Goal: Task Accomplishment & Management: Complete application form

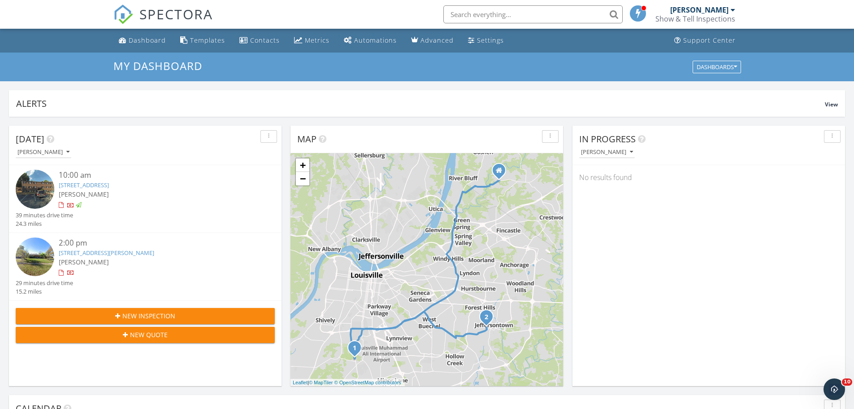
click at [197, 314] on div "New Inspection" at bounding box center [145, 315] width 245 height 9
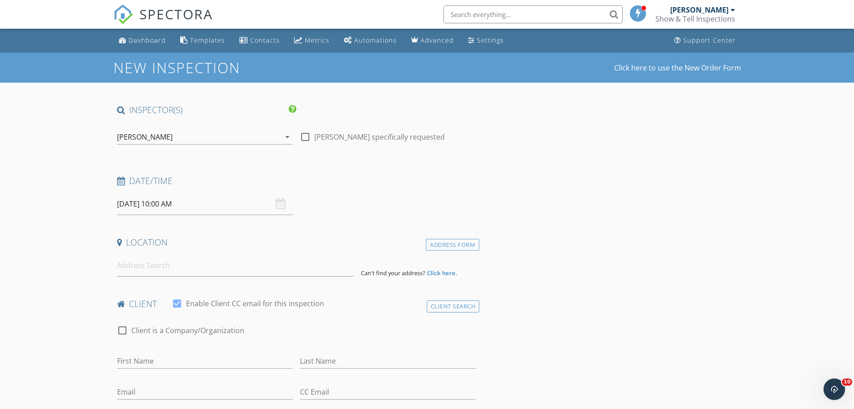
click at [132, 207] on input "09/30/2025 10:00 AM" at bounding box center [205, 204] width 176 height 22
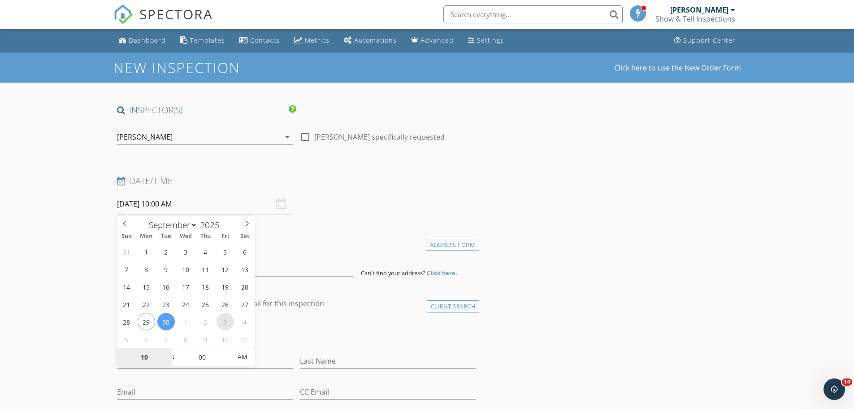
select select "9"
type input "10/03/2025 10:00 AM"
type input "11"
type input "10/03/2025 11:00 AM"
click at [170, 350] on span at bounding box center [169, 352] width 6 height 9
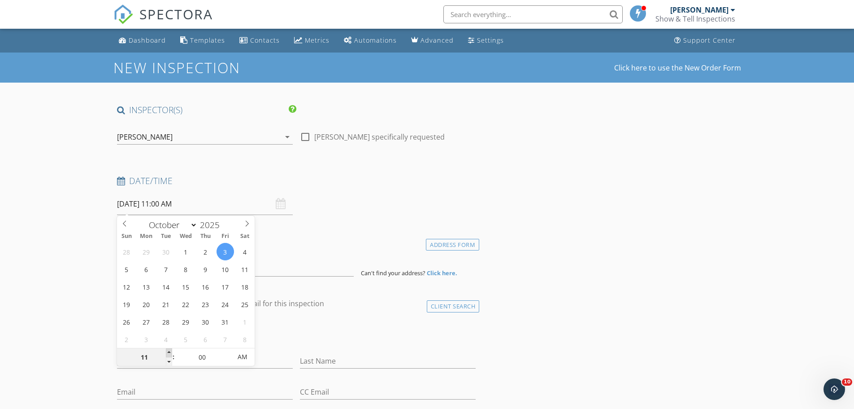
type input "12"
type input "10/03/2025 12:00 PM"
click at [170, 350] on span at bounding box center [169, 352] width 6 height 9
type input "01"
type input "10/03/2025 1:00 PM"
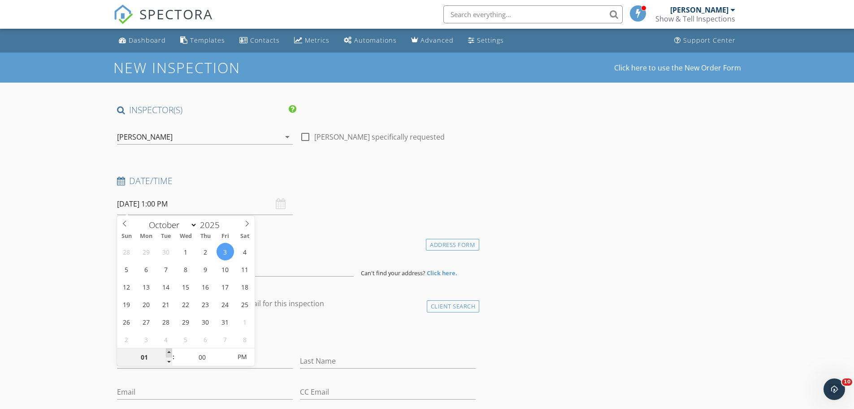
click at [170, 350] on span at bounding box center [169, 352] width 6 height 9
type input "02"
type input "[DATE] 2:00 PM"
click at [170, 350] on span at bounding box center [169, 352] width 6 height 9
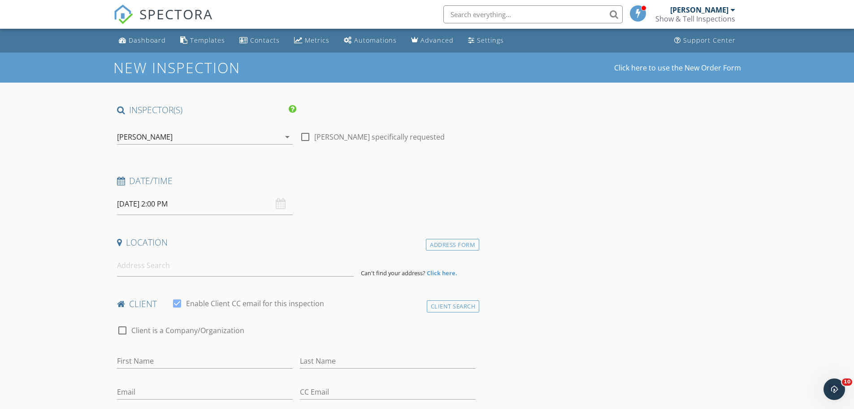
click at [149, 265] on input at bounding box center [235, 265] width 237 height 22
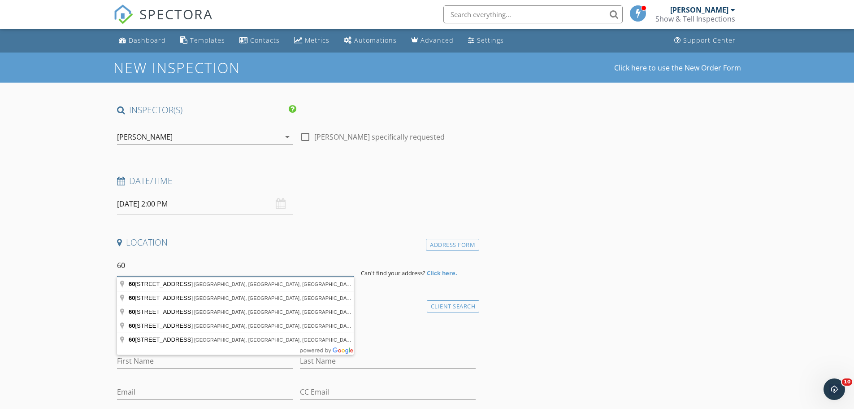
type input "6"
type input "960 Village Green Avenue, Lexington, KY, USA"
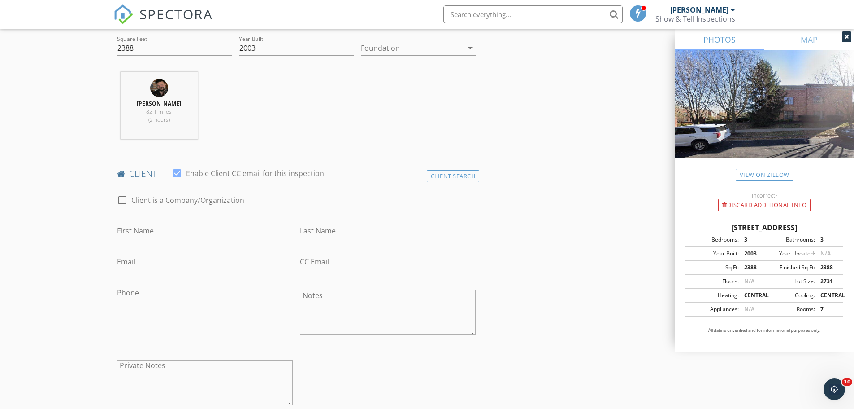
scroll to position [314, 0]
click at [157, 229] on input "First Name" at bounding box center [205, 230] width 176 height 15
type input "[PERSON_NAME] and [PERSON_NAME]"
type input "[PERSON_NAME]"
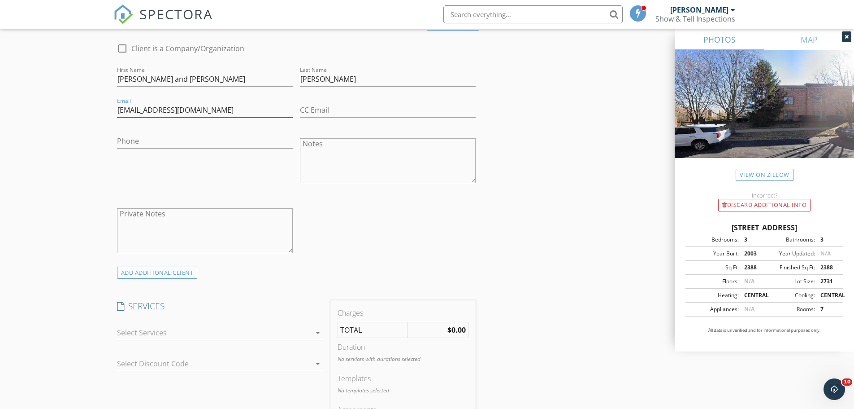
scroll to position [493, 0]
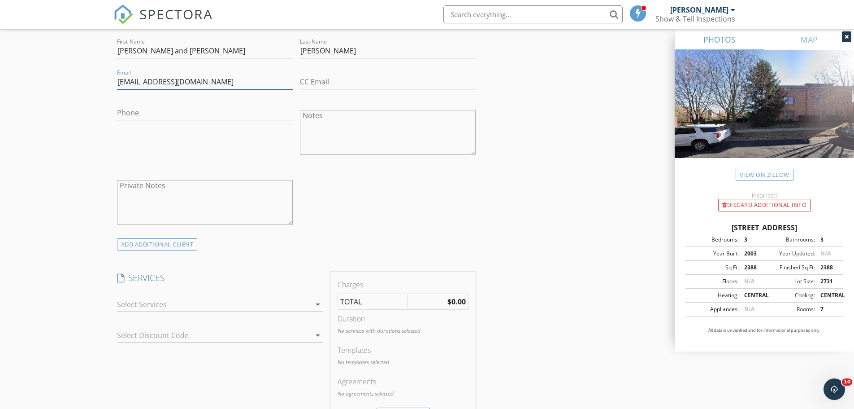
type input "[EMAIL_ADDRESS][DOMAIN_NAME]"
click at [212, 312] on div "arrow_drop_down" at bounding box center [220, 304] width 206 height 15
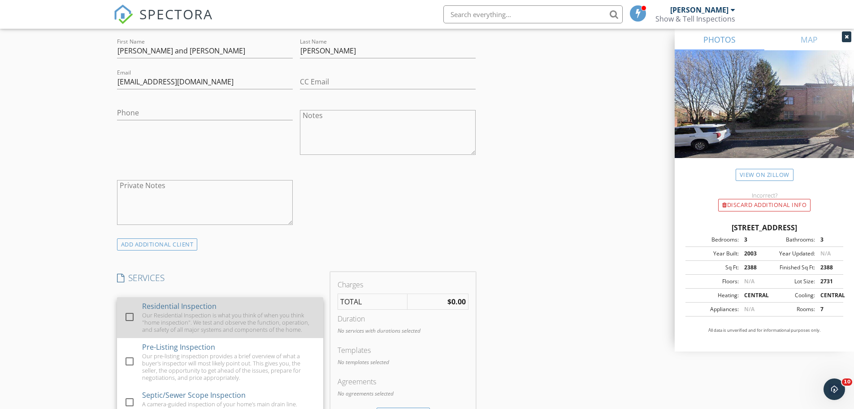
click at [211, 313] on div "Our Residential Inspection is what you think of when you think "home inspection…" at bounding box center [229, 322] width 174 height 22
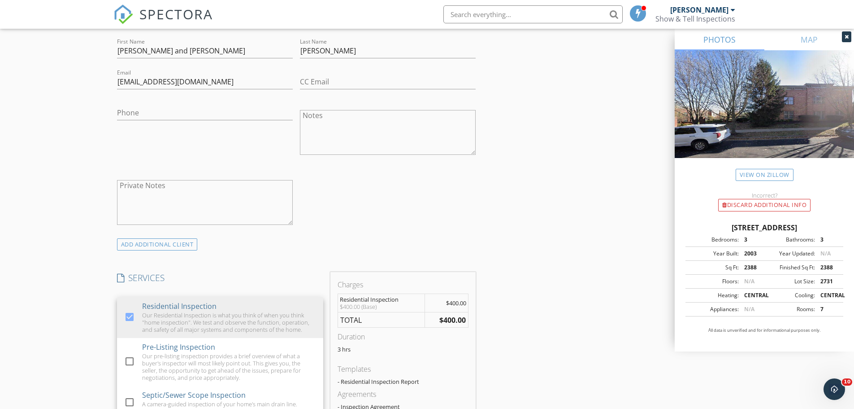
click at [65, 281] on div "New Inspection Click here to use the New Order Form INSPECTOR(S) check_box Bran…" at bounding box center [427, 334] width 854 height 1550
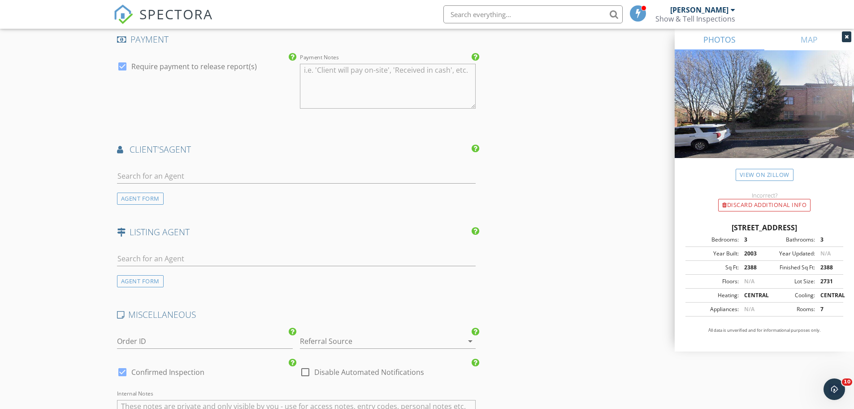
scroll to position [987, 0]
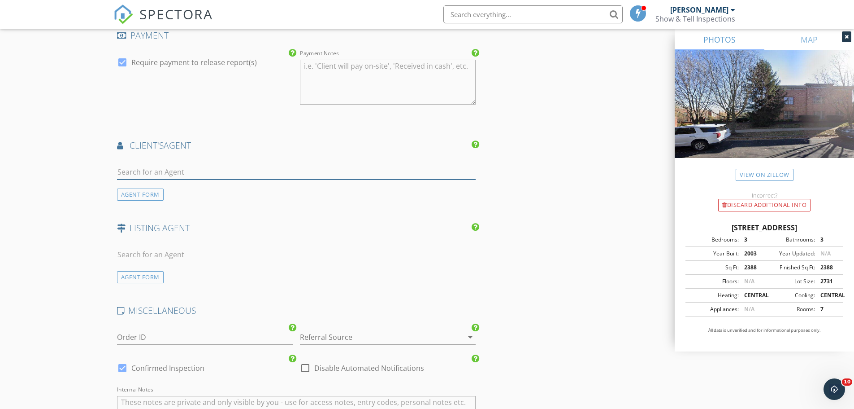
click at [198, 170] on input "text" at bounding box center [296, 172] width 359 height 15
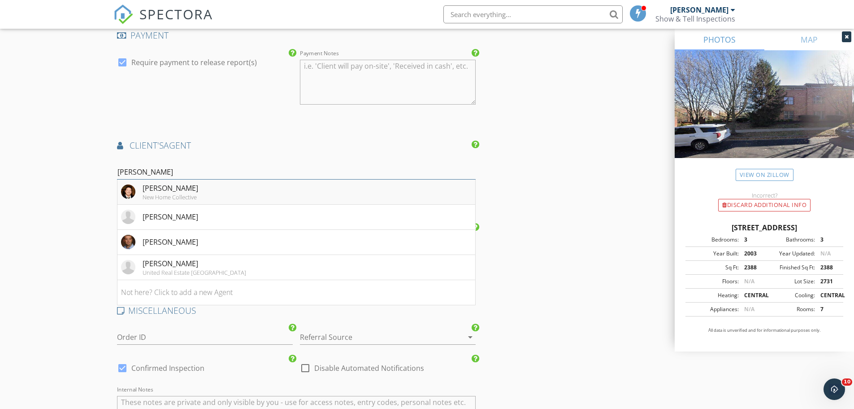
type input "dan"
click at [178, 193] on div "Danny McFadden New Home Collective" at bounding box center [171, 192] width 56 height 18
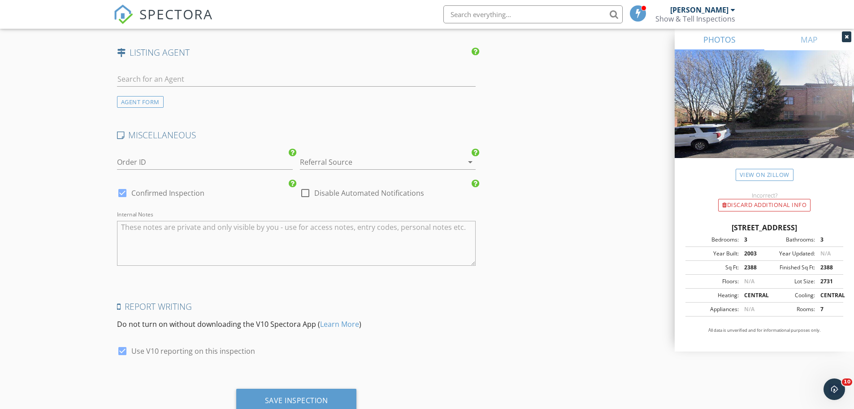
scroll to position [1390, 0]
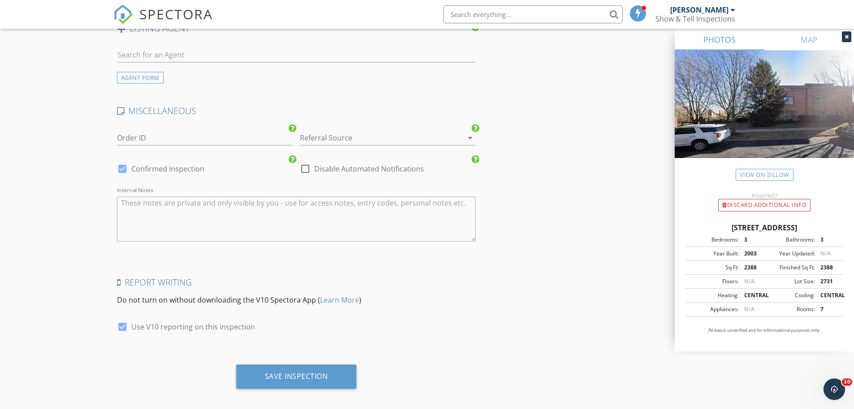
click at [314, 139] on div at bounding box center [375, 138] width 151 height 14
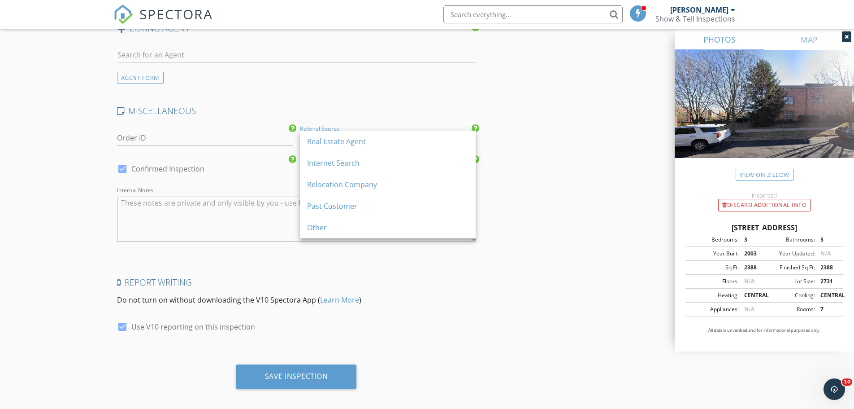
click at [314, 139] on div "Real Estate Agent" at bounding box center [387, 141] width 161 height 11
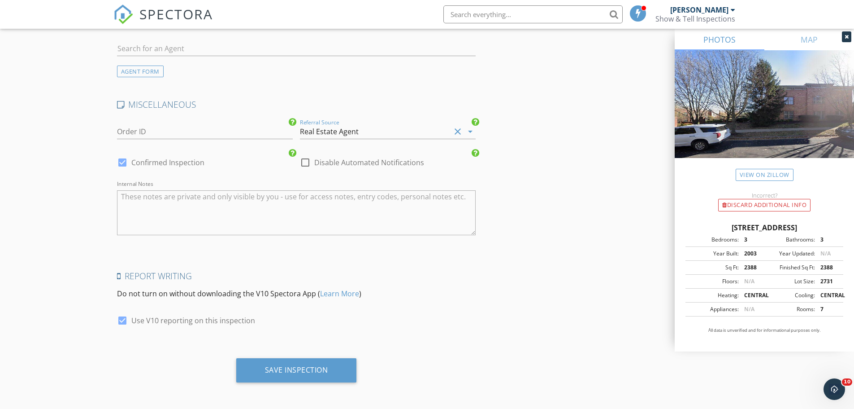
scroll to position [1398, 0]
click at [302, 364] on div "Save Inspection" at bounding box center [296, 367] width 63 height 9
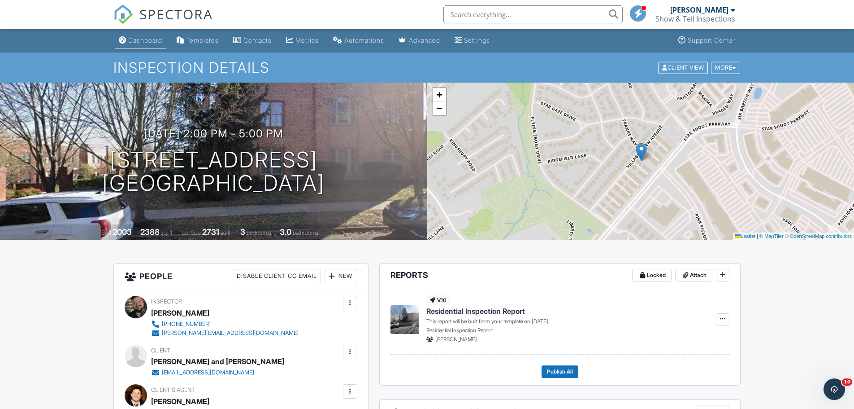
click at [155, 36] on div "Dashboard" at bounding box center [145, 40] width 34 height 8
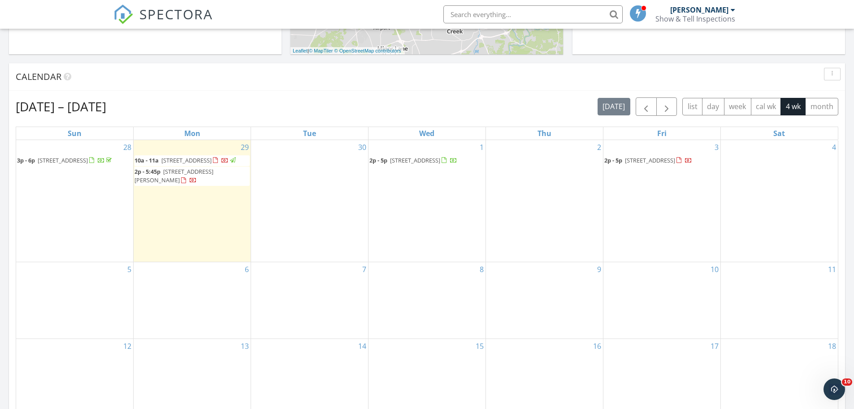
click at [675, 156] on span "960 Village Green Ave, Lexington 40509" at bounding box center [650, 160] width 50 height 8
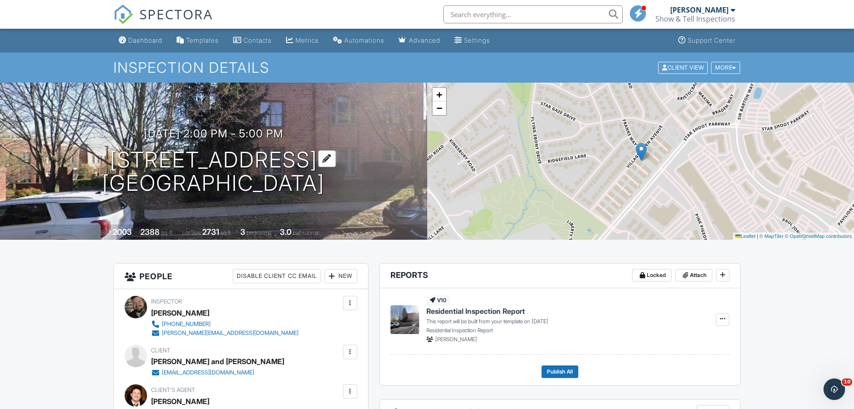
click at [141, 155] on h1 "960 Village Green Ave Lexington, KY 40509" at bounding box center [213, 172] width 222 height 48
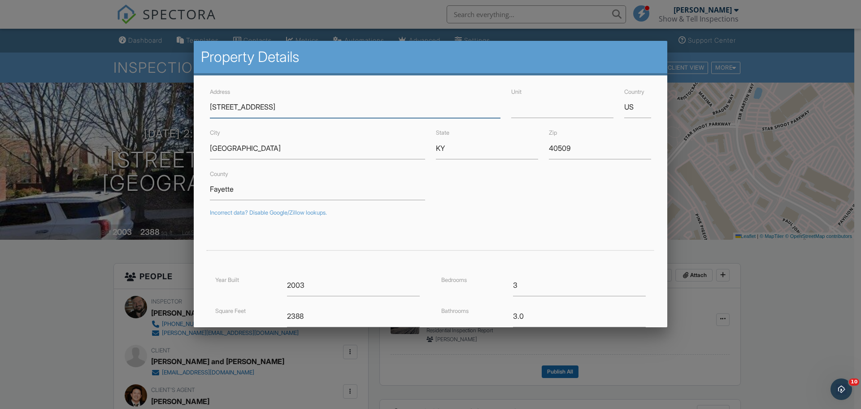
click at [222, 110] on input "960 Village Green Ave" at bounding box center [355, 107] width 291 height 22
drag, startPoint x: 216, startPoint y: 109, endPoint x: 222, endPoint y: 109, distance: 5.8
click at [222, 109] on input "960 Village Green Ave" at bounding box center [355, 107] width 291 height 22
type input "[STREET_ADDRESS]"
click at [483, 216] on div "Incorrect data? Disable Google/Zillow lookups." at bounding box center [430, 212] width 441 height 7
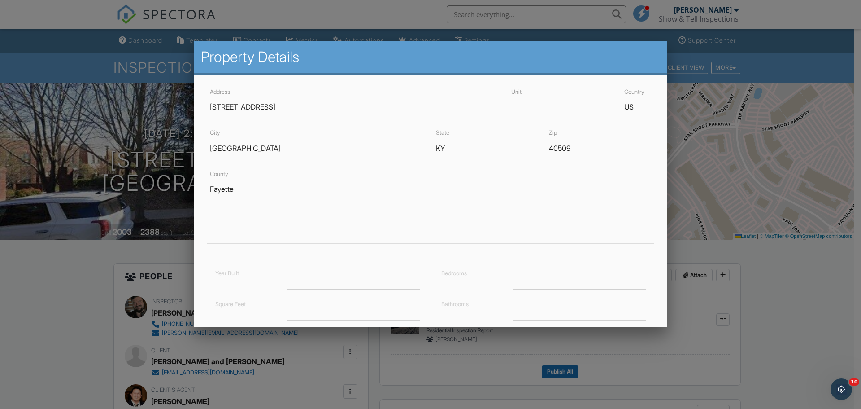
type input "38.0223833"
type input "-84.4285632"
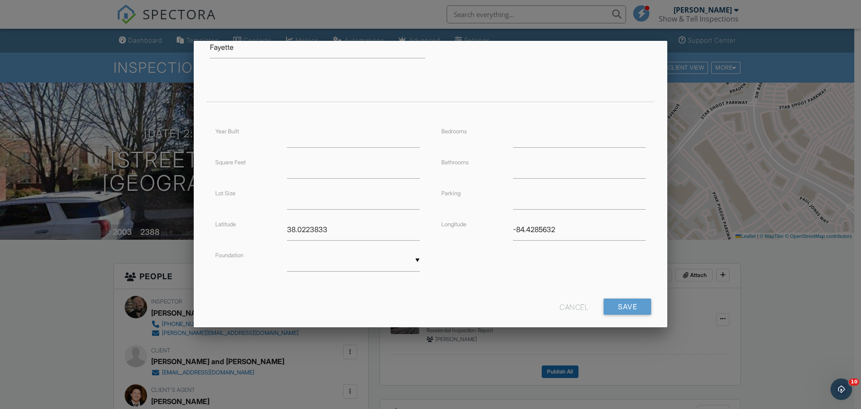
scroll to position [156, 0]
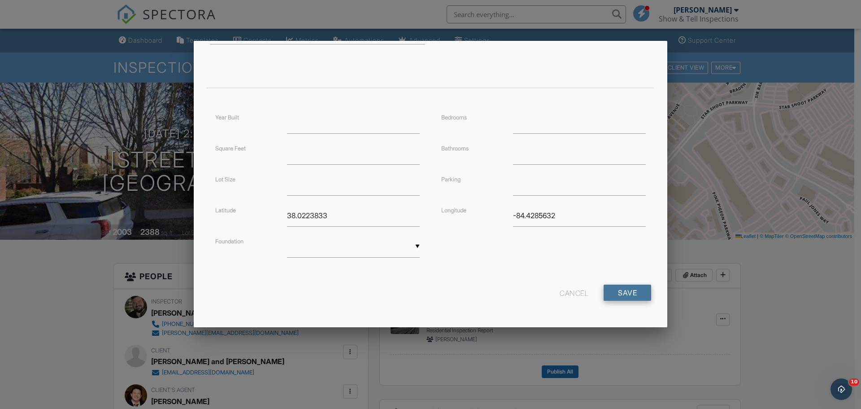
click at [619, 291] on input "Save" at bounding box center [628, 292] width 48 height 16
click at [466, 274] on div "Year Built Square Feet Lot Size Latitude 38.0223833 Foundation ▼ Basement Slab …" at bounding box center [431, 194] width 452 height 164
click at [634, 295] on input "Save" at bounding box center [628, 292] width 48 height 16
click at [443, 270] on div "Year Built Square Feet Lot Size Latitude 38.0223833 Foundation ▼ Basement Slab …" at bounding box center [431, 194] width 452 height 164
drag, startPoint x: 350, startPoint y: 220, endPoint x: 140, endPoint y: 189, distance: 212.2
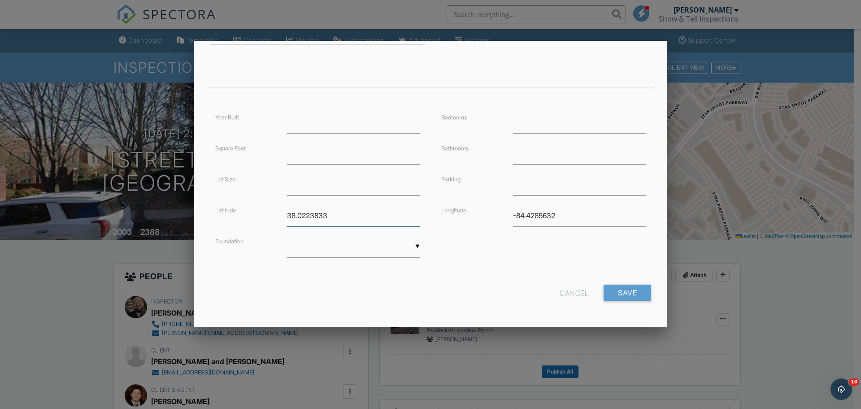
click at [612, 292] on input "Save" at bounding box center [628, 292] width 48 height 16
drag, startPoint x: 574, startPoint y: 215, endPoint x: 367, endPoint y: 193, distance: 208.0
click at [369, 193] on div "Year Built Square Feet Lot Size Latitude Foundation ▼ Basement Slab Crawlspace …" at bounding box center [431, 194] width 452 height 164
click at [618, 292] on input "Save" at bounding box center [628, 292] width 48 height 16
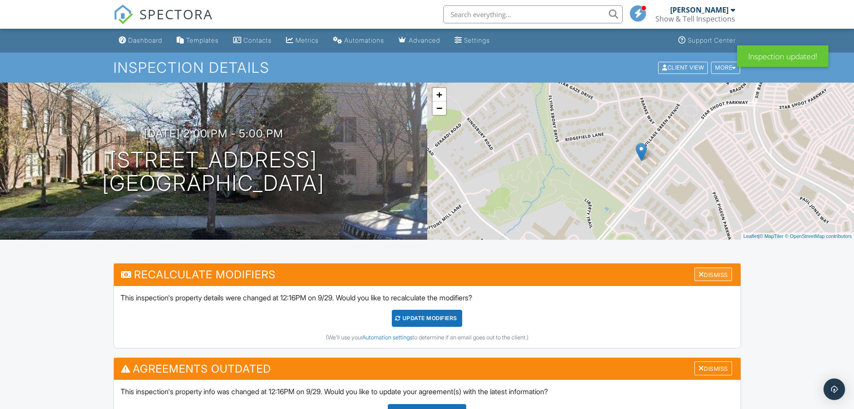
click at [706, 275] on div "Dismiss" at bounding box center [714, 274] width 38 height 14
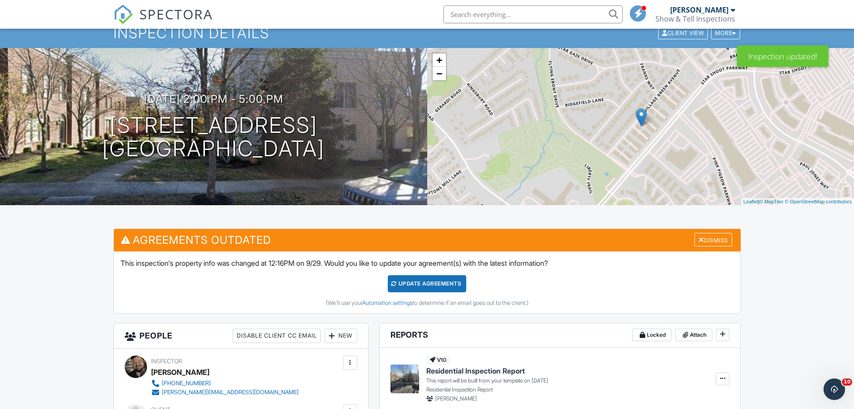
scroll to position [45, 0]
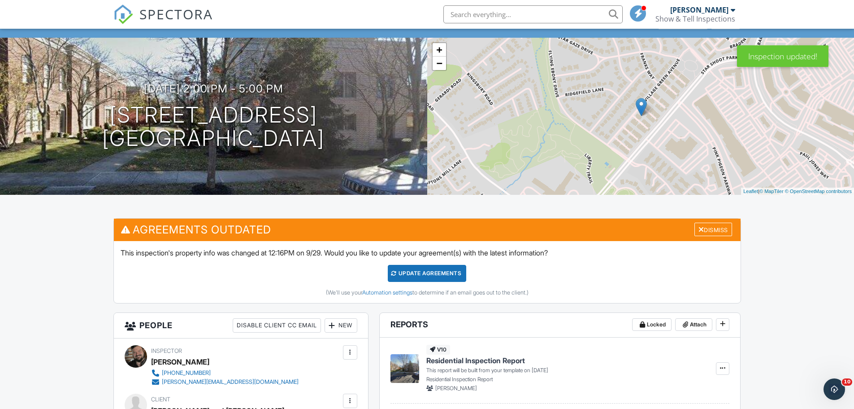
click at [444, 275] on div "Update Agreements" at bounding box center [427, 273] width 78 height 17
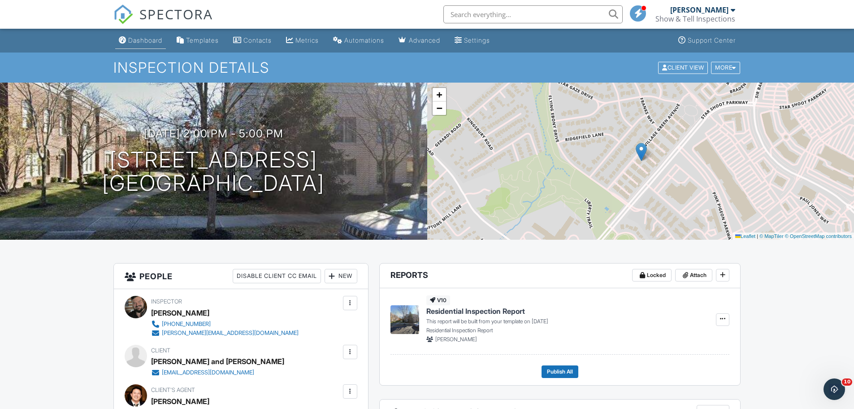
click at [150, 40] on div "Dashboard" at bounding box center [145, 40] width 34 height 8
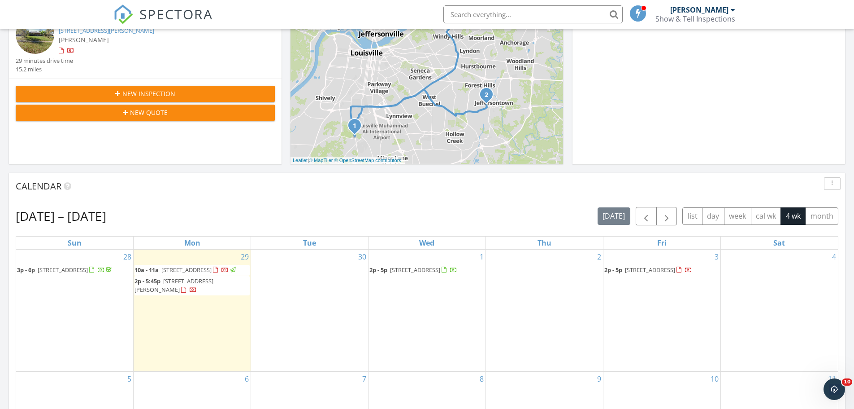
scroll to position [224, 0]
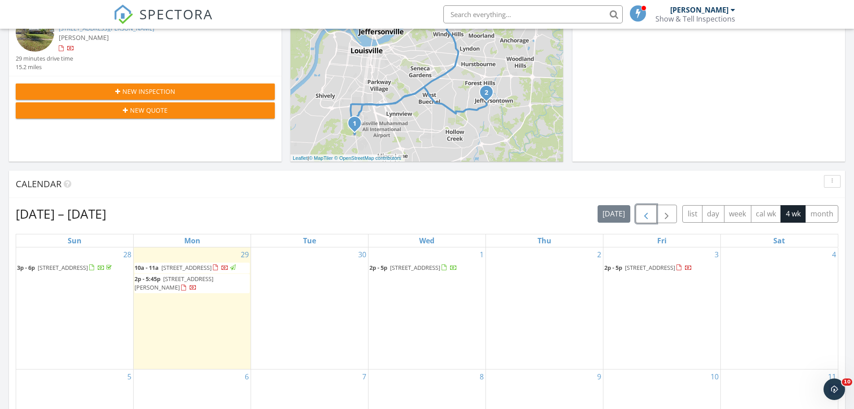
click at [643, 215] on span "button" at bounding box center [646, 214] width 11 height 11
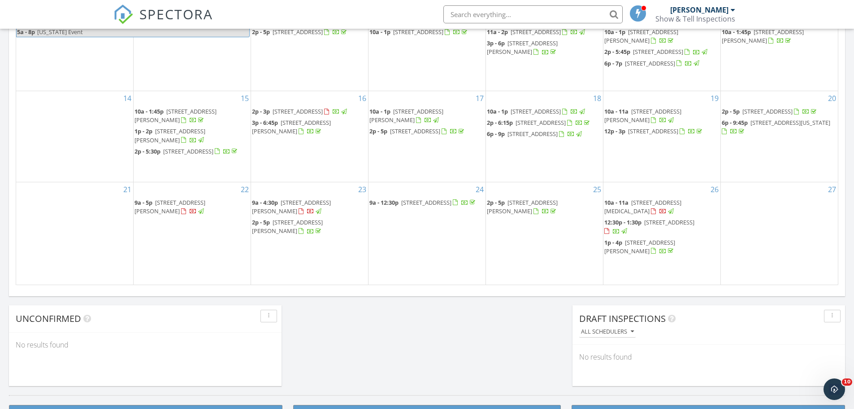
scroll to position [269, 0]
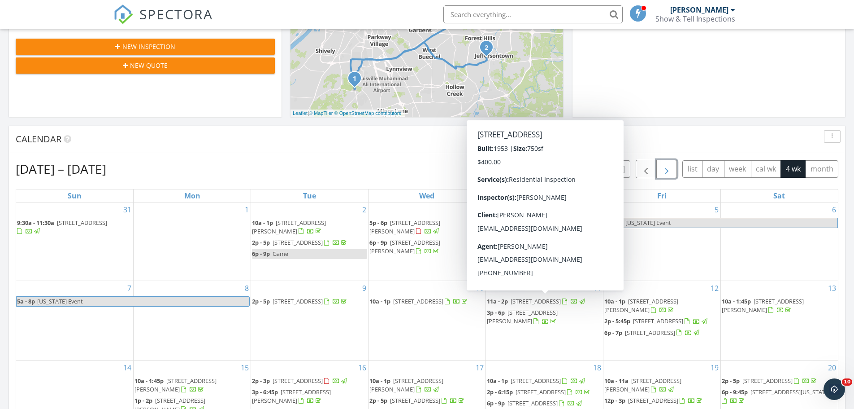
click at [670, 166] on span "button" at bounding box center [667, 169] width 11 height 11
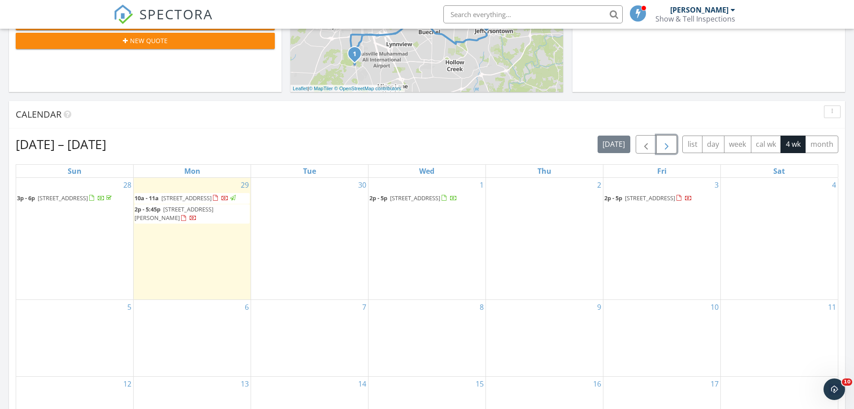
scroll to position [314, 0]
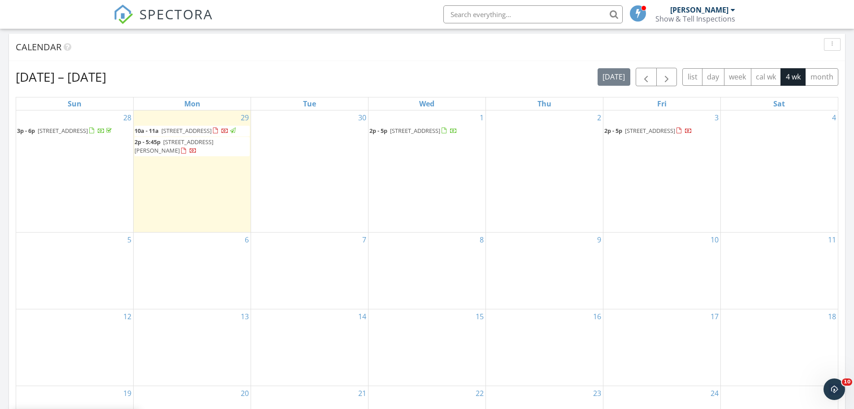
scroll to position [405, 0]
